Goal: Transaction & Acquisition: Purchase product/service

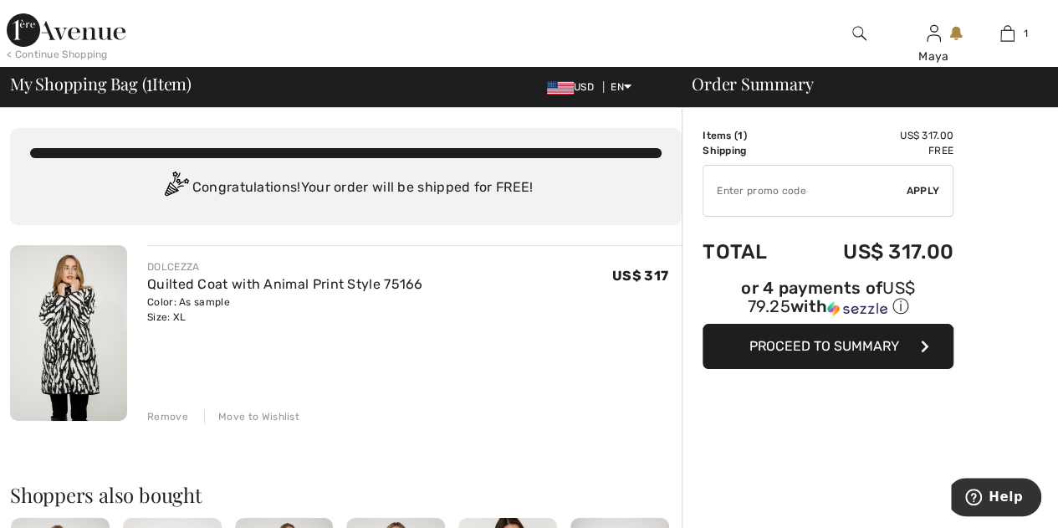
click at [834, 338] on span "Proceed to Summary" at bounding box center [824, 346] width 150 height 16
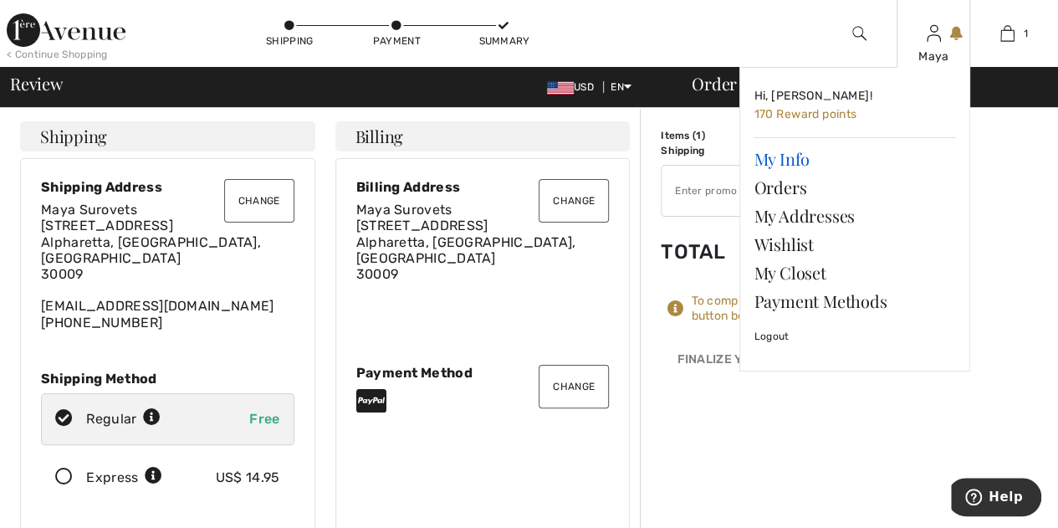
click at [799, 156] on link "My Info" at bounding box center [855, 159] width 202 height 28
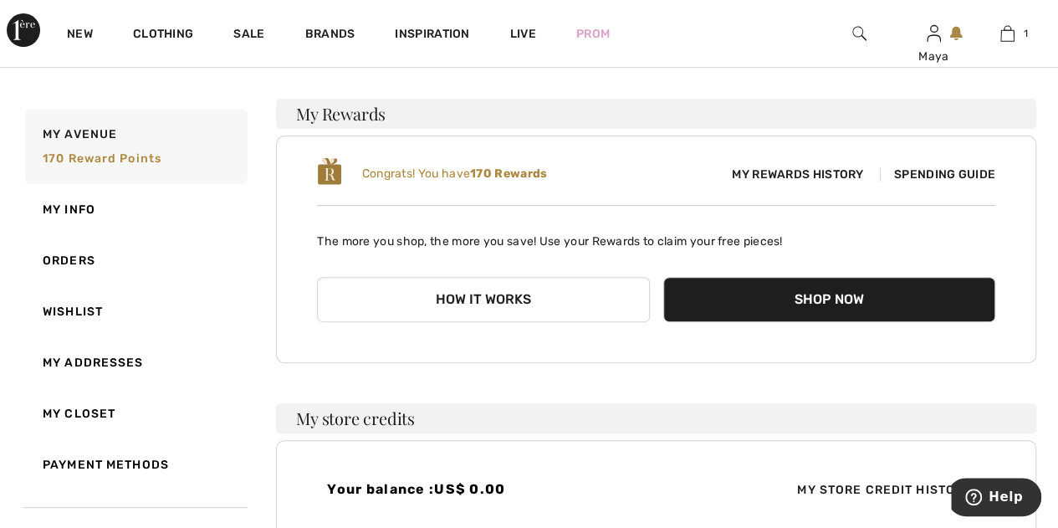
scroll to position [112, 0]
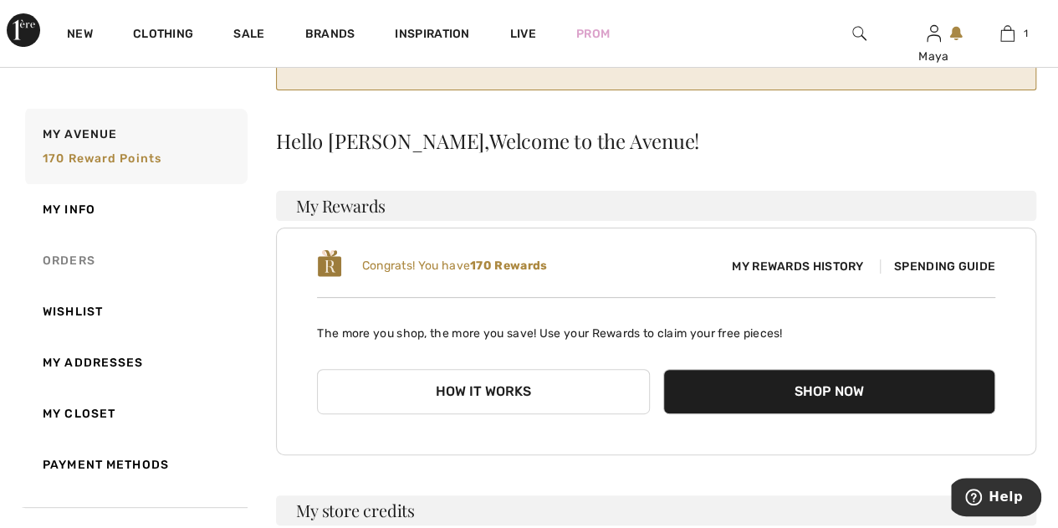
click at [70, 250] on link "Orders" at bounding box center [135, 260] width 226 height 51
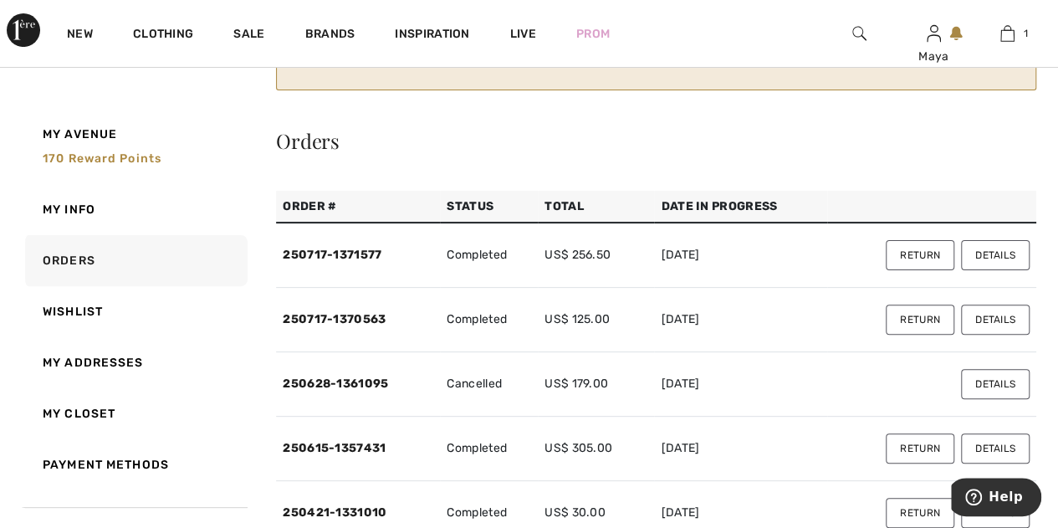
click at [1004, 255] on button "Details" at bounding box center [995, 255] width 69 height 30
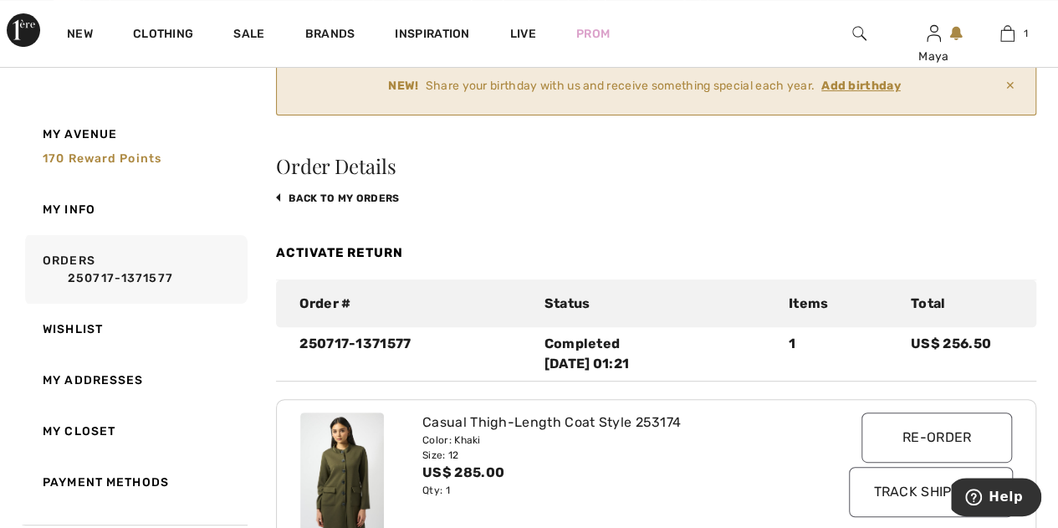
scroll to position [0, 0]
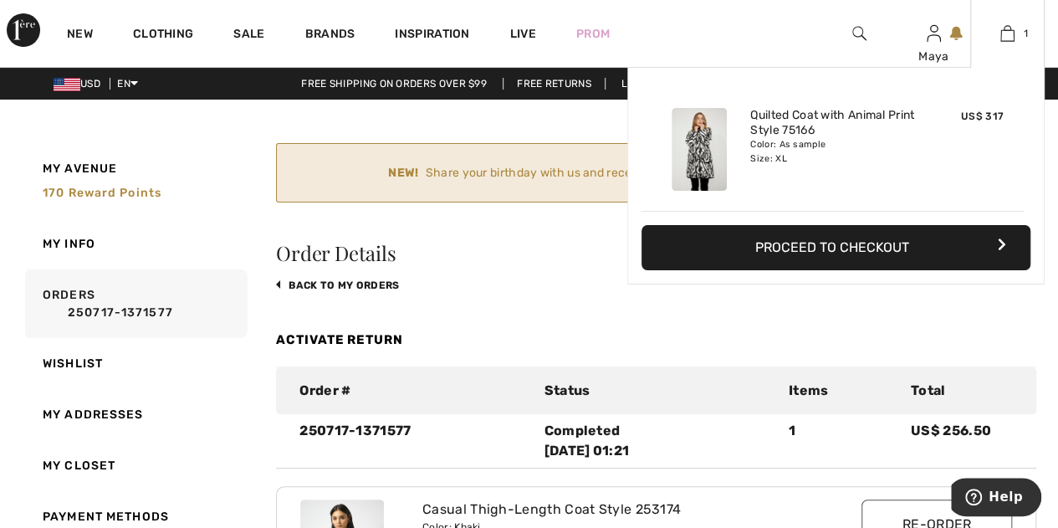
click at [870, 245] on button "Proceed to Checkout" at bounding box center [836, 247] width 389 height 45
